Goal: Transaction & Acquisition: Purchase product/service

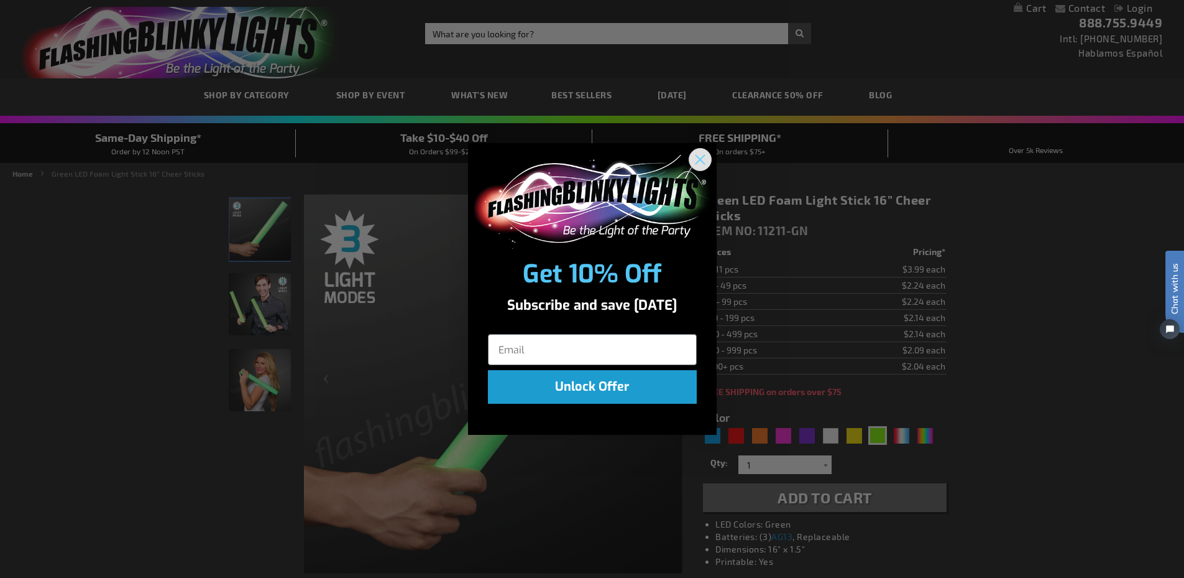
click at [703, 161] on circle "Close dialog" at bounding box center [699, 159] width 21 height 21
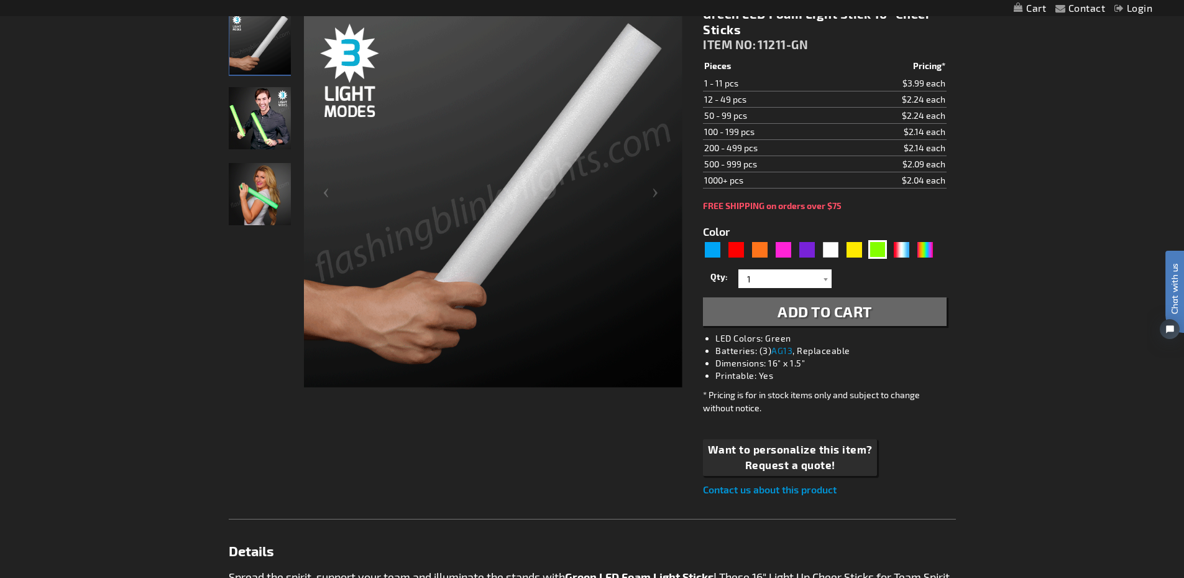
scroll to position [187, 0]
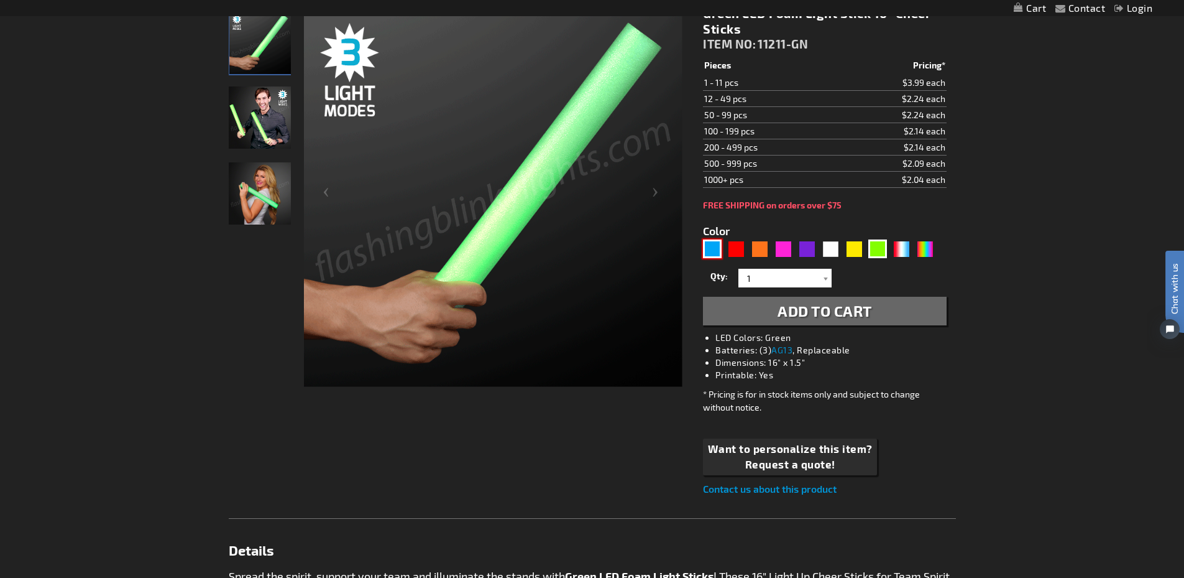
click at [711, 247] on div "Blue" at bounding box center [712, 248] width 19 height 19
type input "5629"
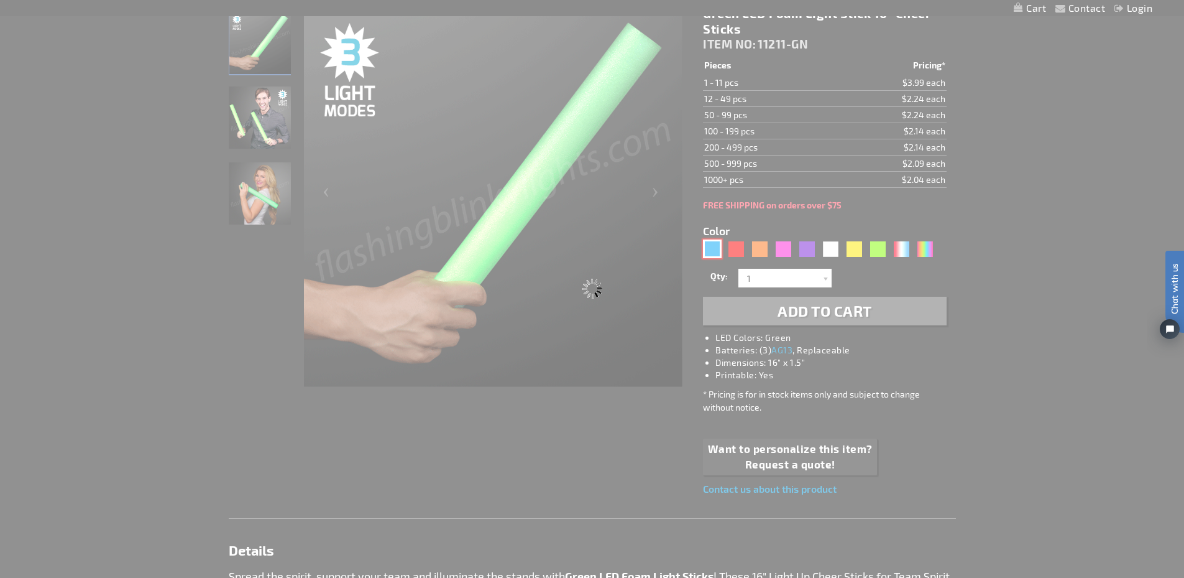
type input "11211-BL"
type input "Customize - Blue Light Up Foam Sticks 16&rdquo; Cheer Sticks - ITEM NO: 11211-BL"
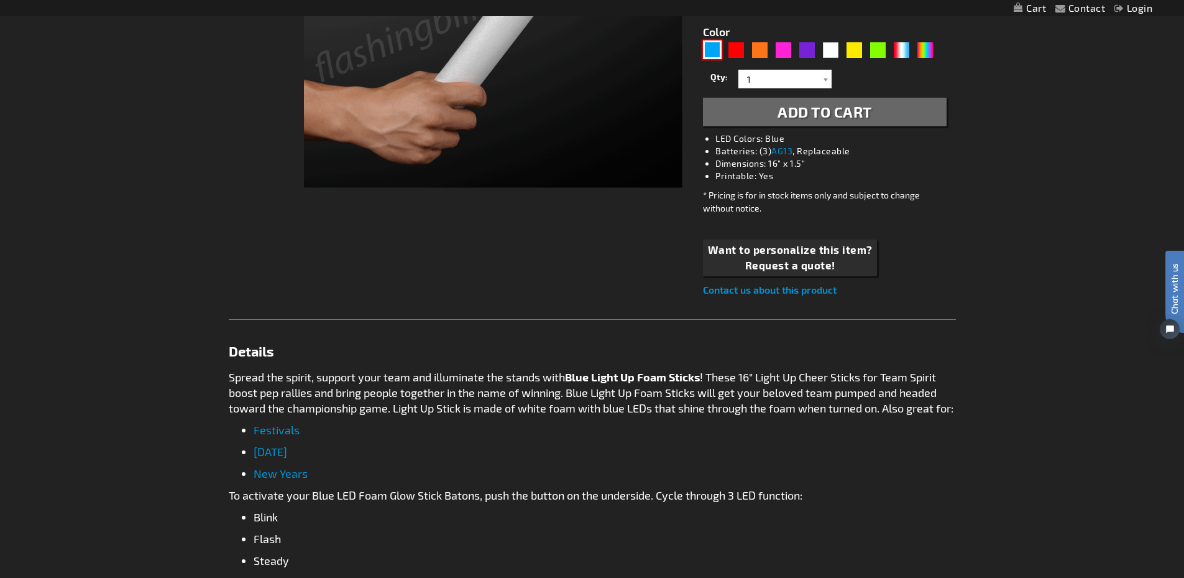
scroll to position [497, 0]
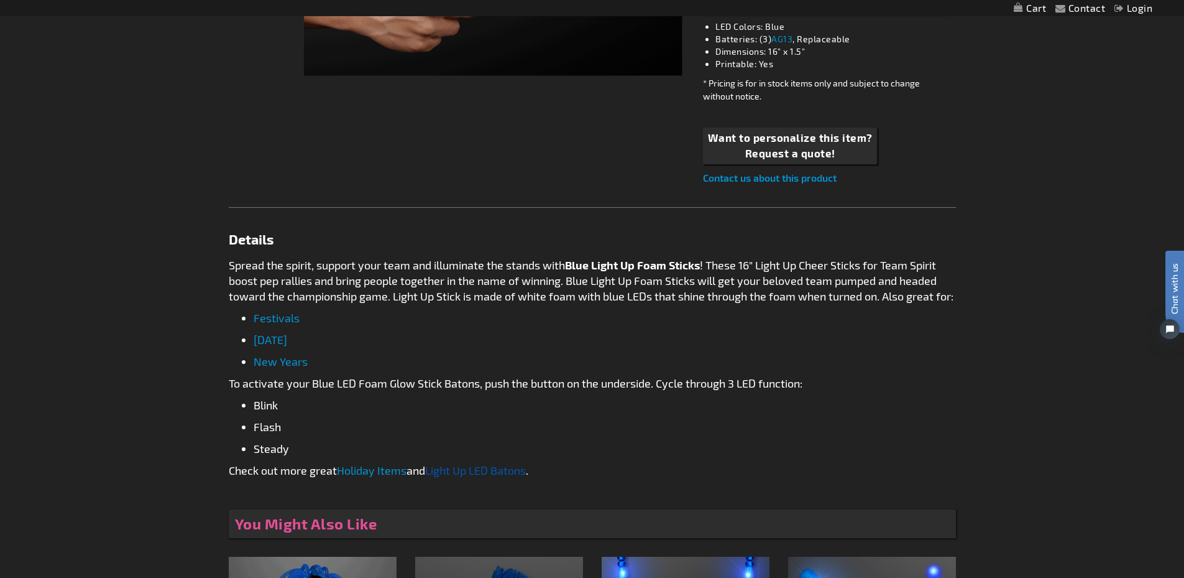
click at [493, 477] on link "Light Up LED Batons" at bounding box center [475, 470] width 101 height 14
